Goal: Task Accomplishment & Management: Complete application form

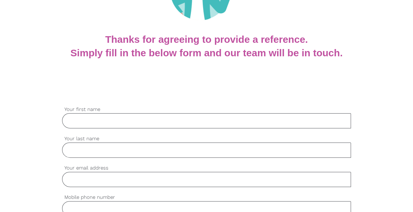
scroll to position [114, 0]
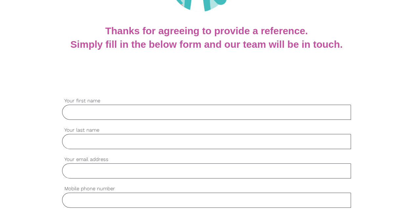
click at [254, 114] on input "Your first name" at bounding box center [206, 112] width 289 height 15
type input "Kalpana"
type input "[PERSON_NAME]"
type input "[PERSON_NAME][EMAIL_ADDRESS][PERSON_NAME][DOMAIN_NAME]"
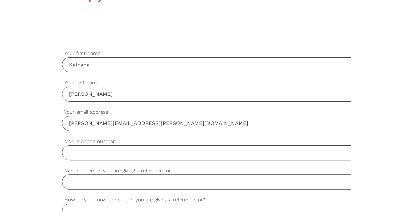
scroll to position [162, 0]
click at [264, 156] on input "Mobile phone number" at bounding box center [206, 151] width 289 height 15
type input "0220183894"
click at [242, 182] on input "Name of person you are giving a reference for" at bounding box center [206, 180] width 289 height 15
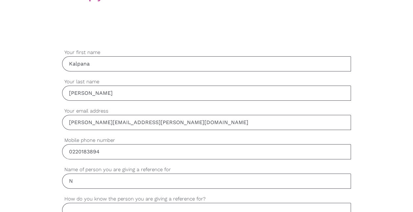
type input "[PERSON_NAME]"
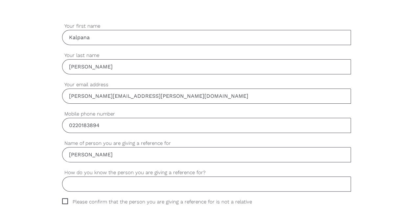
scroll to position [202, 0]
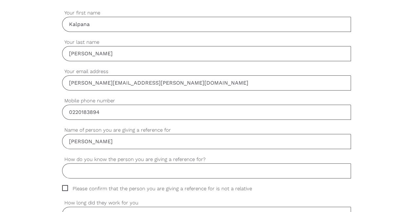
click at [228, 170] on input "How do you know the person you are giving a reference for?" at bounding box center [206, 170] width 289 height 15
type input "S"
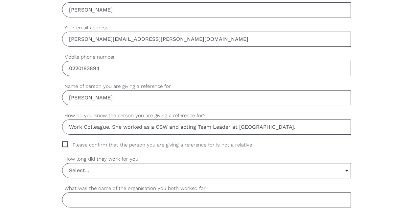
scroll to position [267, 0]
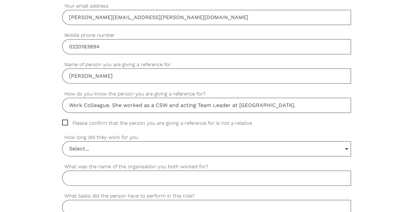
type input "Work Colleague. She worked as a CSW and acting Team Leader at [GEOGRAPHIC_DATA]."
click at [348, 146] on input "Select..." at bounding box center [206, 148] width 289 height 14
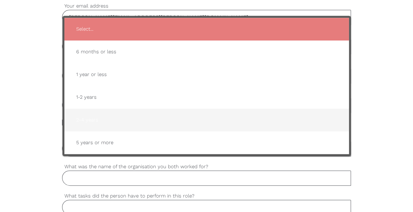
click at [83, 117] on span "2-4 years" at bounding box center [207, 120] width 272 height 16
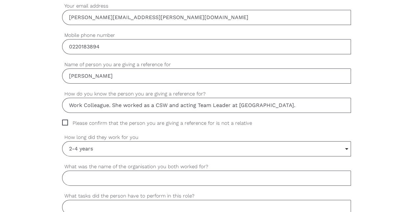
scroll to position [280, 0]
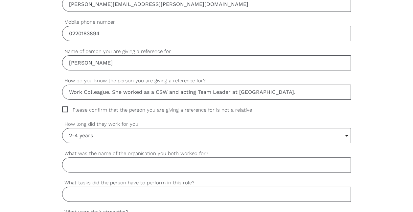
click at [349, 136] on input "2-4 years" at bounding box center [206, 135] width 289 height 14
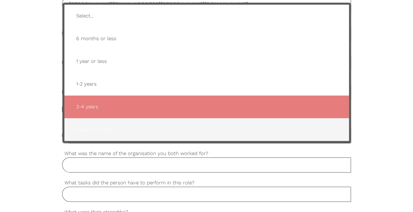
click at [144, 128] on span "5 years or more" at bounding box center [207, 129] width 272 height 16
type input "5 years or more"
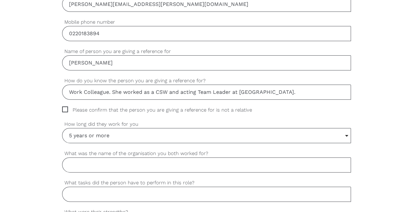
click at [190, 163] on input "What was the name of the organisation you both worked for?" at bounding box center [206, 164] width 289 height 15
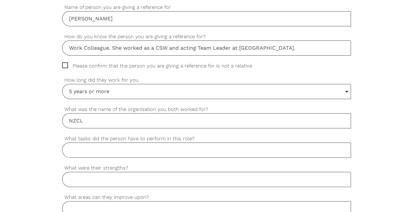
scroll to position [355, 0]
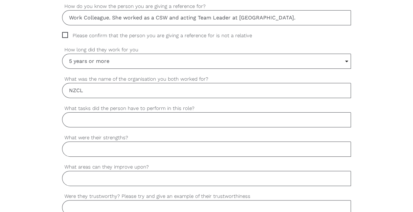
type input "NZCL"
click at [241, 117] on input "What tasks did the person have to perform in this role?" at bounding box center [206, 119] width 289 height 15
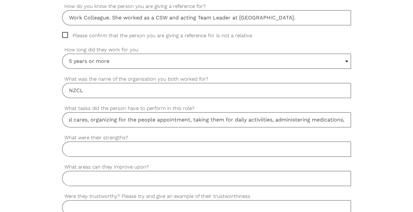
scroll to position [0, 0]
click at [347, 118] on input "Personal cares, organizing for the people appointment, taking them for daily ac…" at bounding box center [206, 119] width 289 height 15
click at [343, 118] on input "Personal cares, organizing for the people appointment, taking them for daily ac…" at bounding box center [206, 119] width 289 height 15
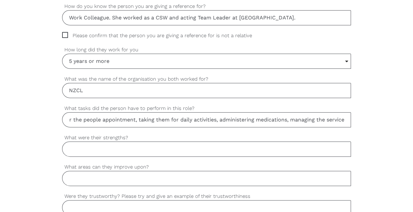
click at [314, 118] on input "Personal cares, organizing for the people appointment, taking them for daily ac…" at bounding box center [206, 119] width 289 height 15
type input "Personal cares, organizing for the people appointment, taking them for daily ac…"
click at [261, 146] on input "What were their strengths?" at bounding box center [206, 148] width 289 height 15
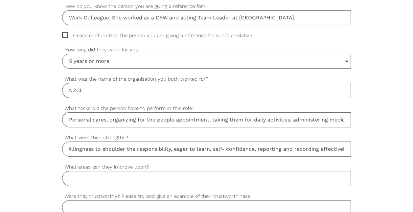
scroll to position [0, 6]
type input "willingness to shoulder the responsibility, eager to learn, self- confidence, r…"
click at [189, 176] on input "What areas can they improve upon?" at bounding box center [206, 178] width 289 height 15
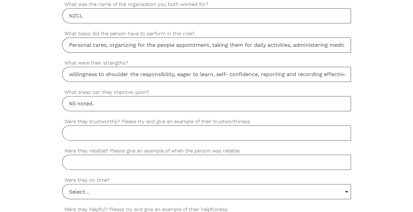
scroll to position [438, 0]
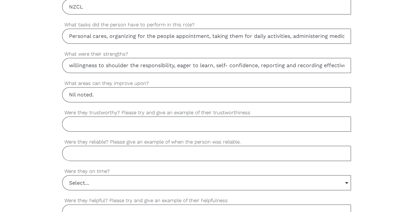
type input "Nil noted."
click at [221, 124] on input "Were they trustworthy? Please try and give an example of their trustworthiness" at bounding box center [206, 123] width 289 height 15
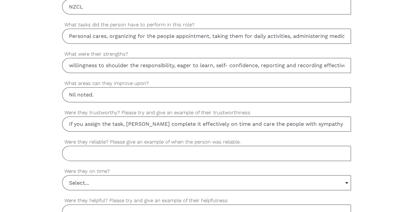
scroll to position [0, 12]
type input "Yes. If you assign the task, [PERSON_NAME] complete it effectively on time and …"
click at [170, 151] on input "Were they reliable? Please give an example of when the person was reliable." at bounding box center [206, 153] width 289 height 15
type input "Yes, reliable to work"
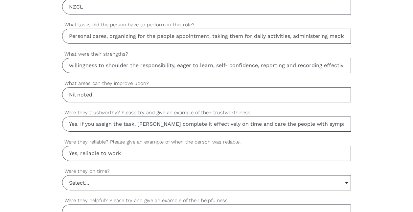
click at [159, 175] on input "Select..." at bounding box center [206, 182] width 289 height 14
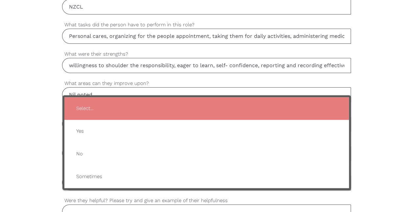
click at [33, 155] on div "settings [PERSON_NAME] Your first name settings [PERSON_NAME] Your last name se…" at bounding box center [206, 69] width 413 height 618
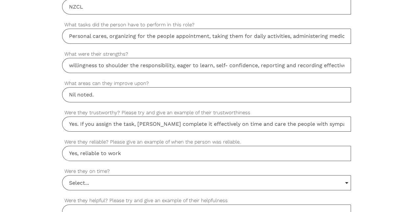
click at [104, 179] on input "Select..." at bounding box center [206, 182] width 289 height 14
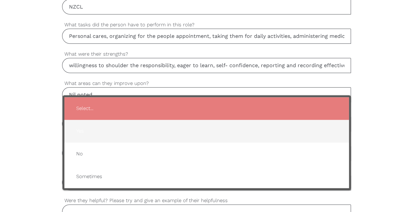
click at [93, 128] on span "Yes" at bounding box center [207, 131] width 272 height 16
type input "Yes"
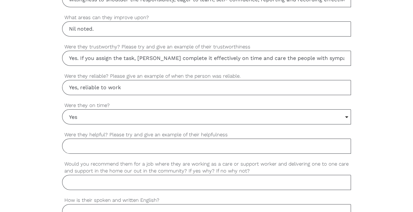
scroll to position [539, 0]
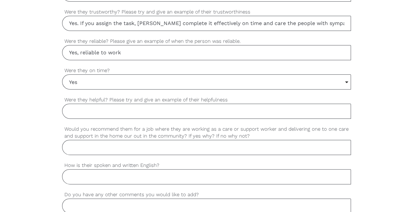
click at [233, 105] on input "Were they helpful? Please try and give an example of their helpfulness" at bounding box center [206, 111] width 289 height 15
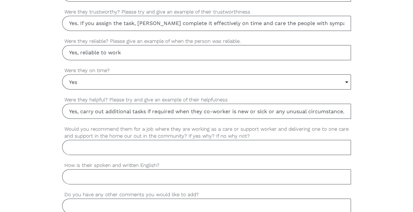
scroll to position [0, 1]
type input "Yes, carry out additional tasks if required when they co-worker is new or sick …"
click at [207, 145] on input "Would you recommend them for a job where they are working as a care or support …" at bounding box center [206, 147] width 289 height 15
click at [193, 141] on input "Yes, as she is reliable, trustworthy, dedicative" at bounding box center [206, 147] width 289 height 15
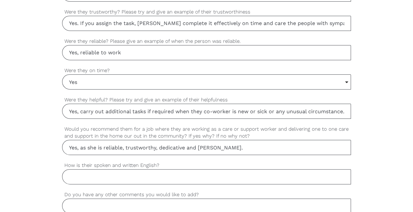
type input "Yes, as she is reliable, trustworthy, dedicative and [PERSON_NAME]."
click at [149, 171] on input "How is their spoken and written English?" at bounding box center [206, 176] width 289 height 15
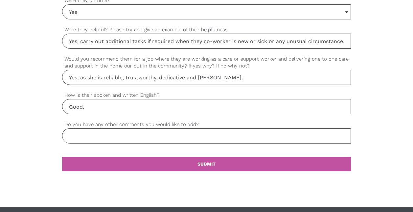
scroll to position [613, 0]
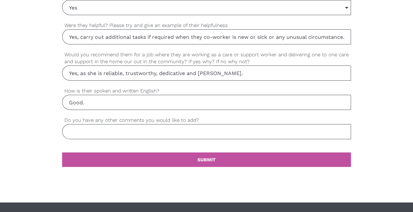
type input "Good."
click at [237, 130] on input "Do you have any other comments you would like to add?" at bounding box center [206, 131] width 289 height 15
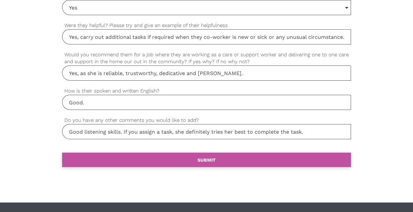
type input "Good listening skills. If you assign a task, she definitely tries her best to c…"
click at [200, 157] on b "SUBMIT" at bounding box center [207, 159] width 18 height 5
